Goal: Task Accomplishment & Management: Manage account settings

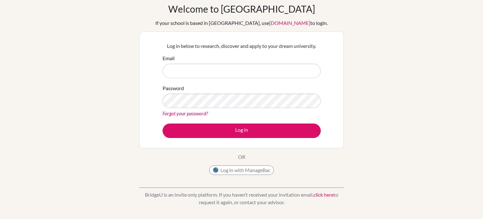
scroll to position [29, 0]
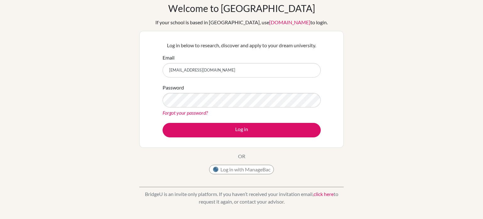
type input "[EMAIL_ADDRESS][DOMAIN_NAME]"
click at [163, 123] on button "Log in" at bounding box center [242, 130] width 158 height 14
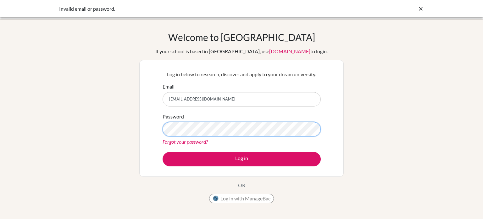
click at [163, 152] on button "Log in" at bounding box center [242, 159] width 158 height 14
click at [193, 98] on input "[EMAIL_ADDRESS][DOMAIN_NAME]" at bounding box center [242, 99] width 158 height 14
click at [163, 152] on button "Log in" at bounding box center [242, 159] width 158 height 14
